Goal: Task Accomplishment & Management: Manage account settings

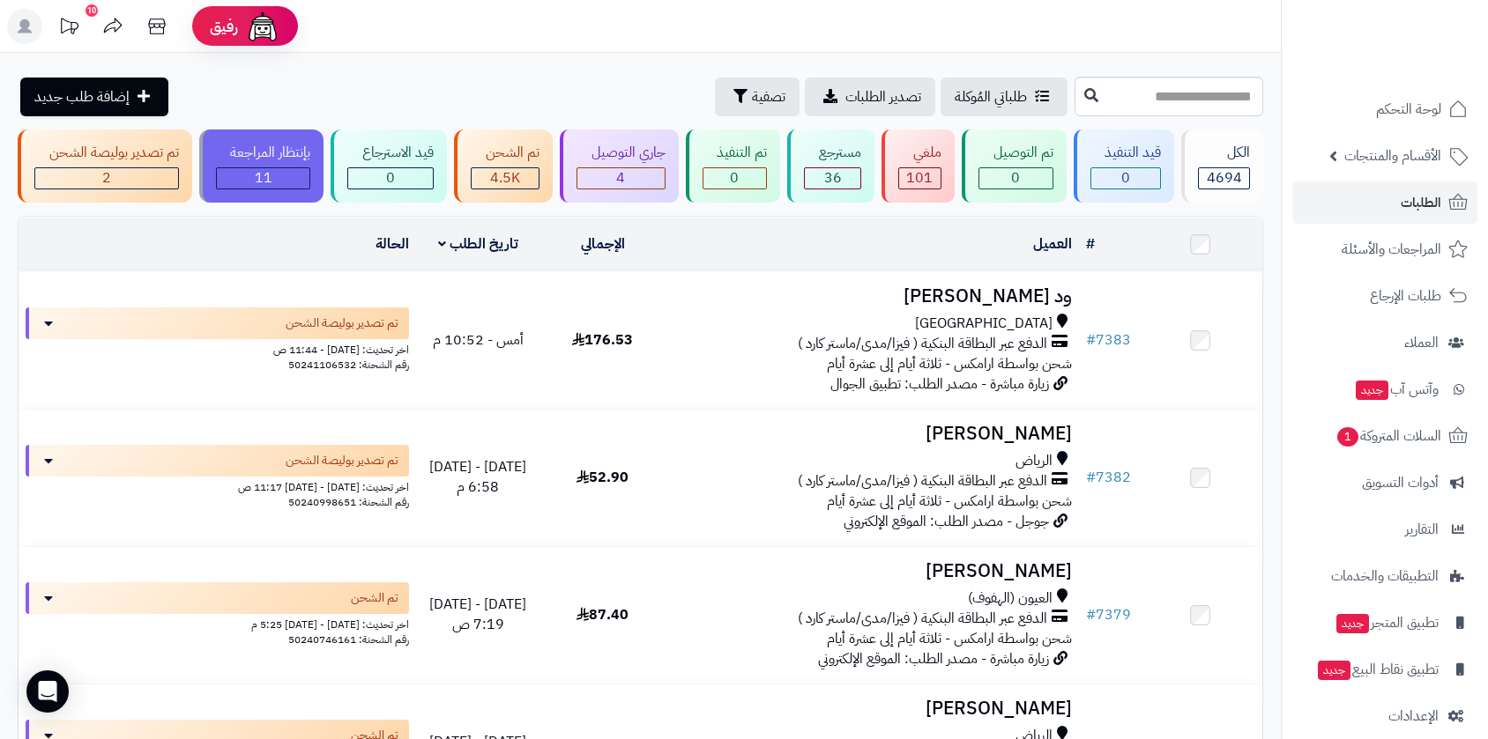
click at [107, 11] on icon at bounding box center [112, 26] width 35 height 35
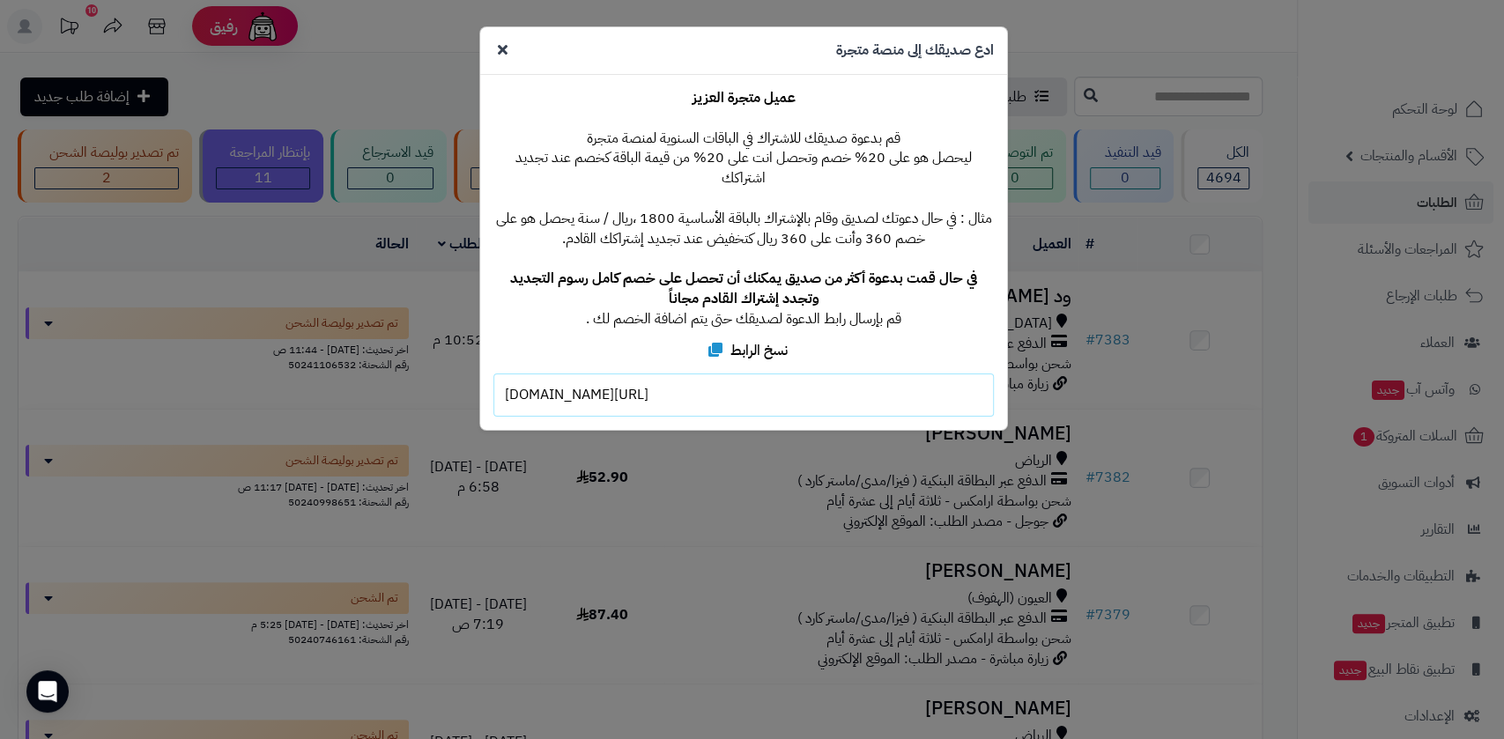
click at [501, 47] on icon at bounding box center [503, 49] width 10 height 14
click at [501, 75] on div "**********" at bounding box center [743, 252] width 527 height 355
